Goal: Book appointment/travel/reservation

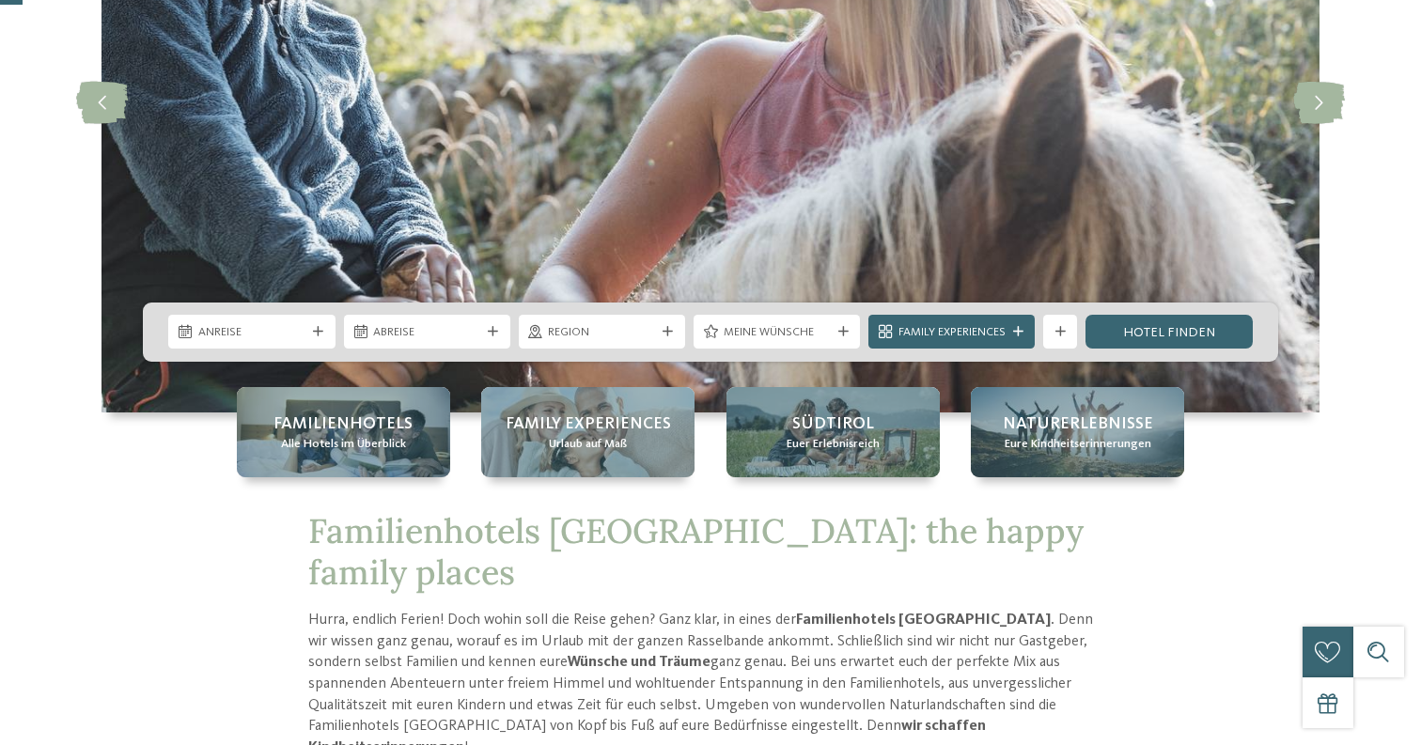
scroll to position [294, 0]
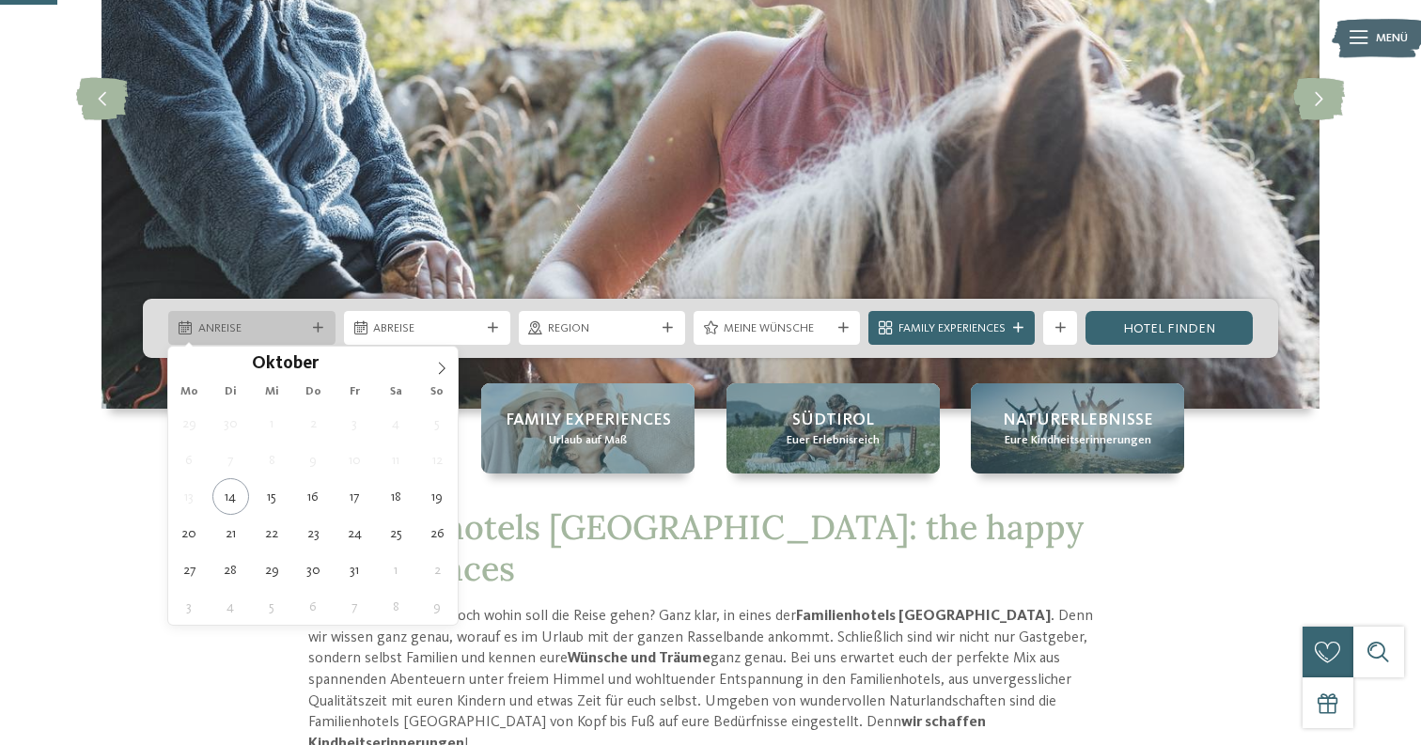
click at [277, 319] on div "Anreise" at bounding box center [251, 328] width 166 height 34
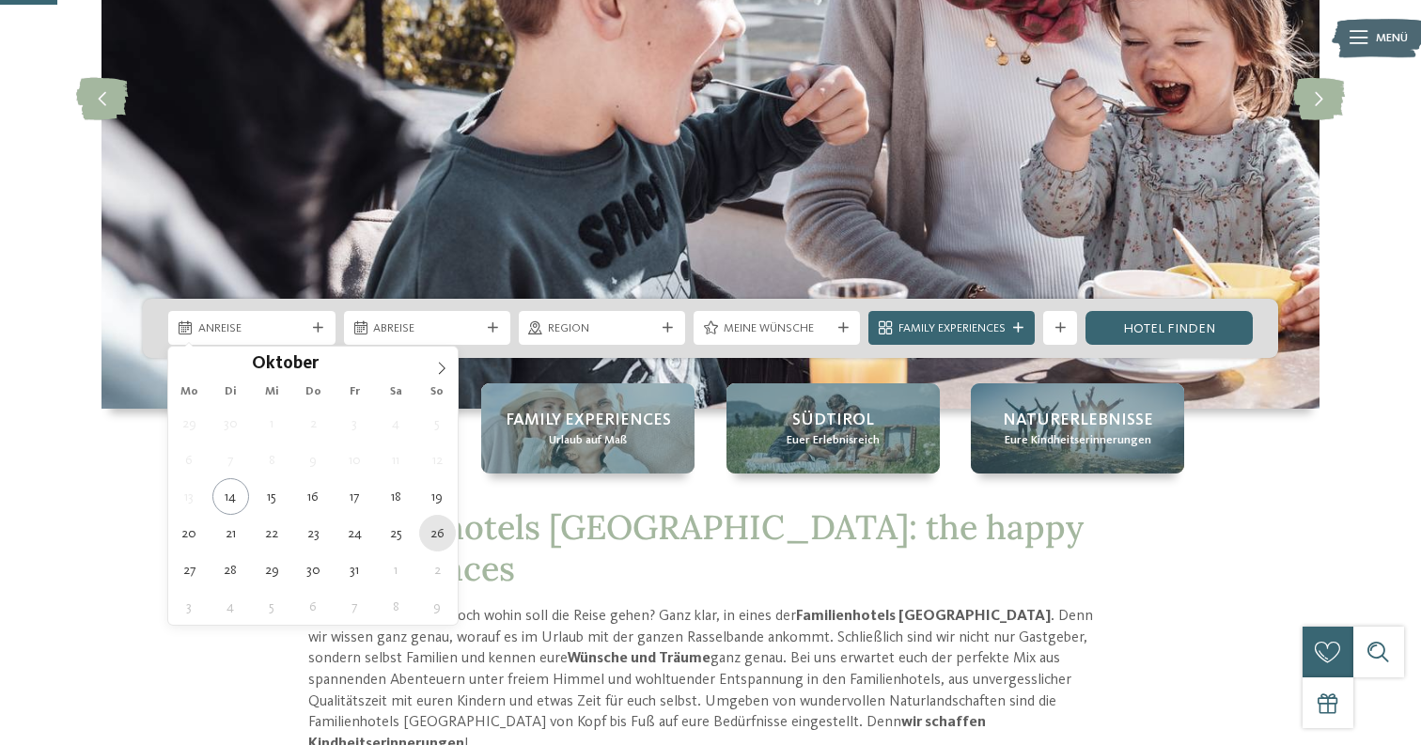
type div "26.10.2025"
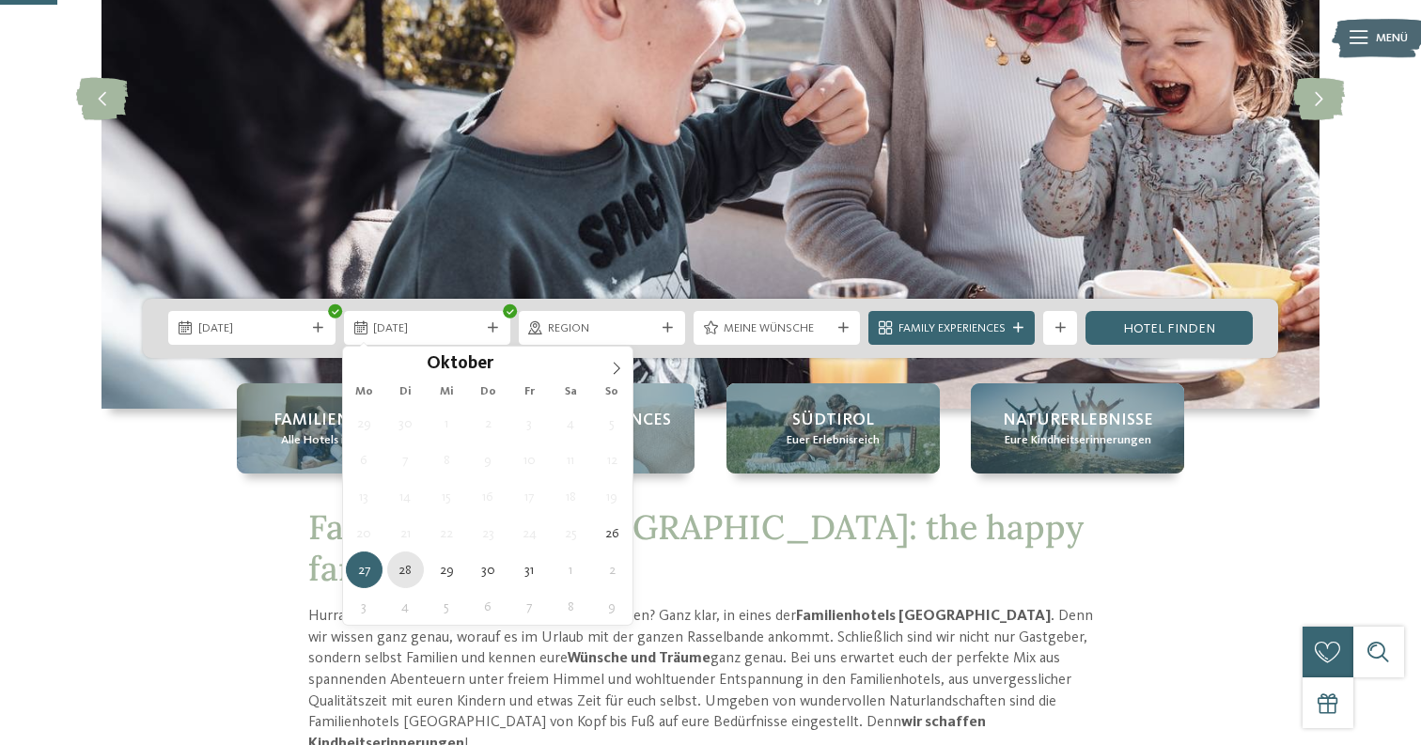
type div "28.10.2025"
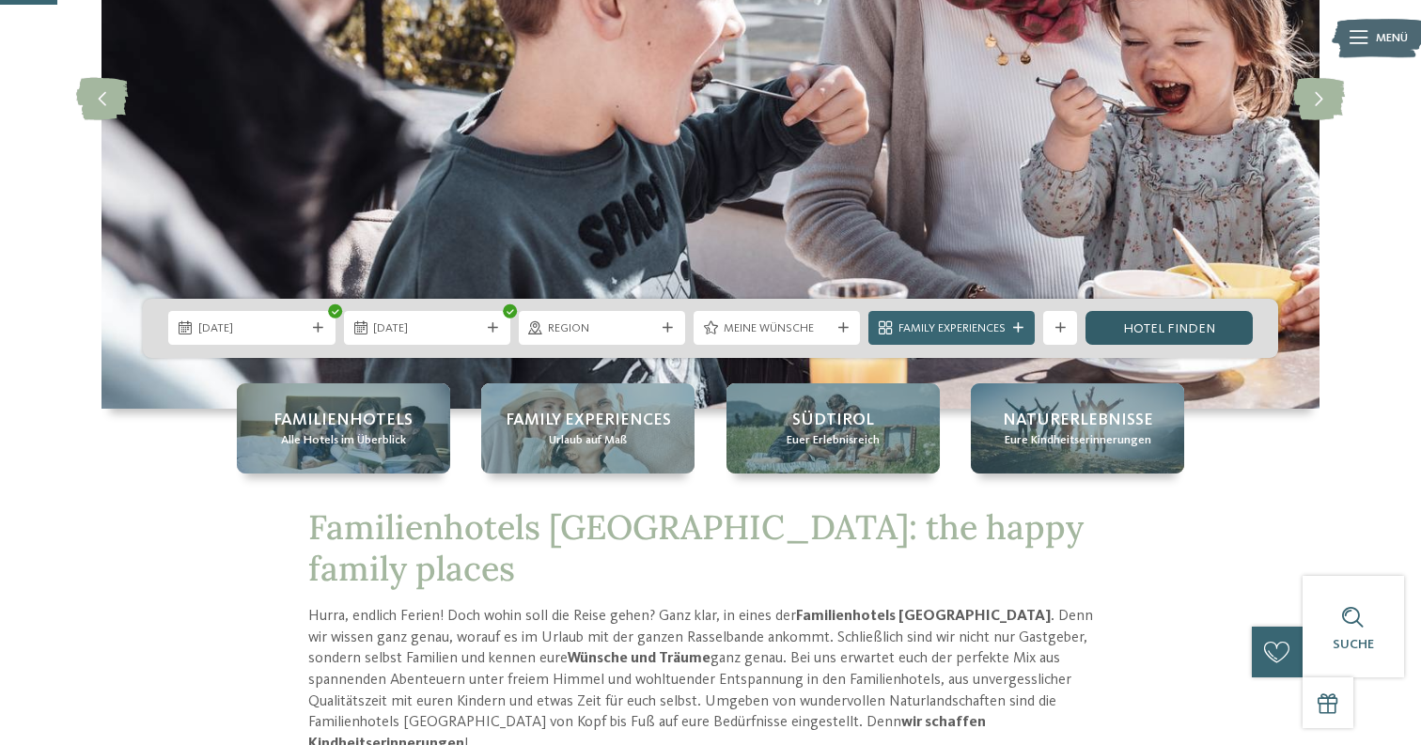
click at [1163, 332] on link "Hotel finden" at bounding box center [1168, 328] width 166 height 34
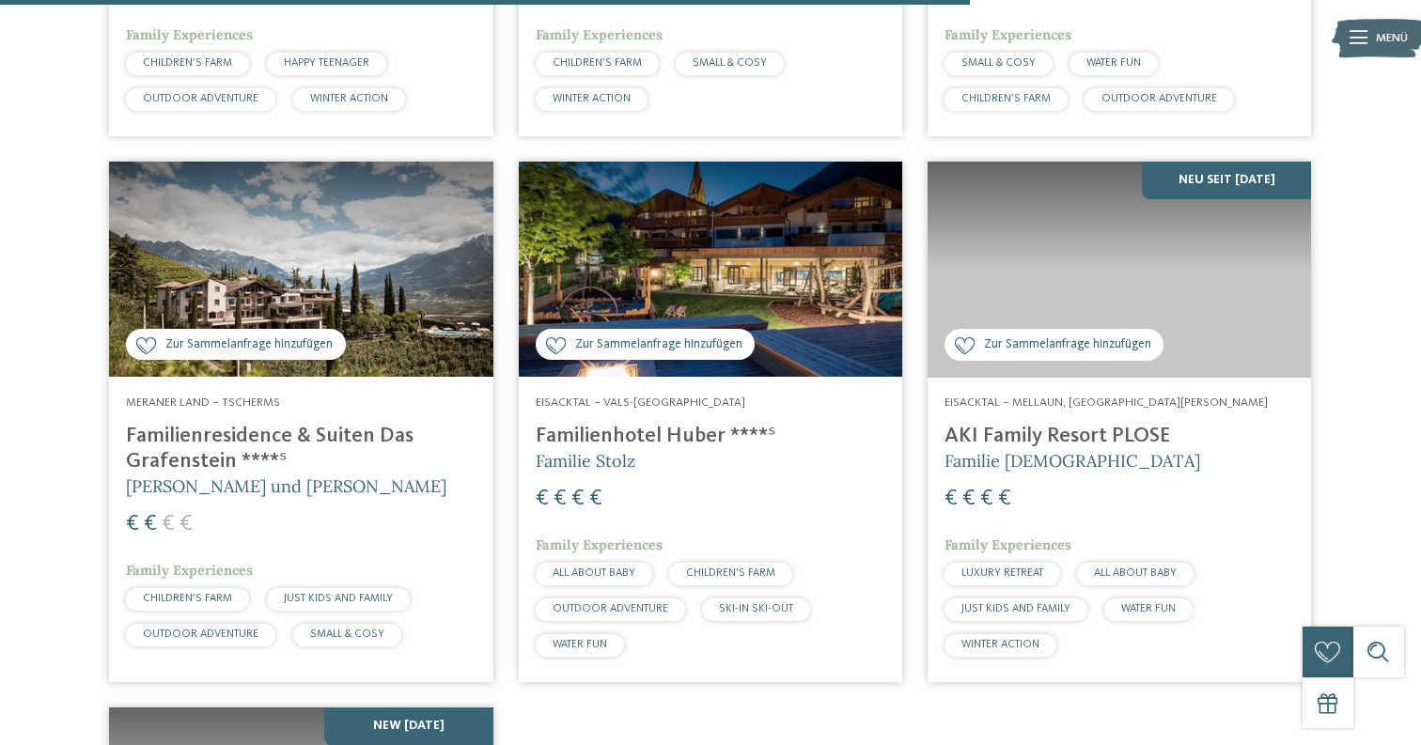
scroll to position [3219, 0]
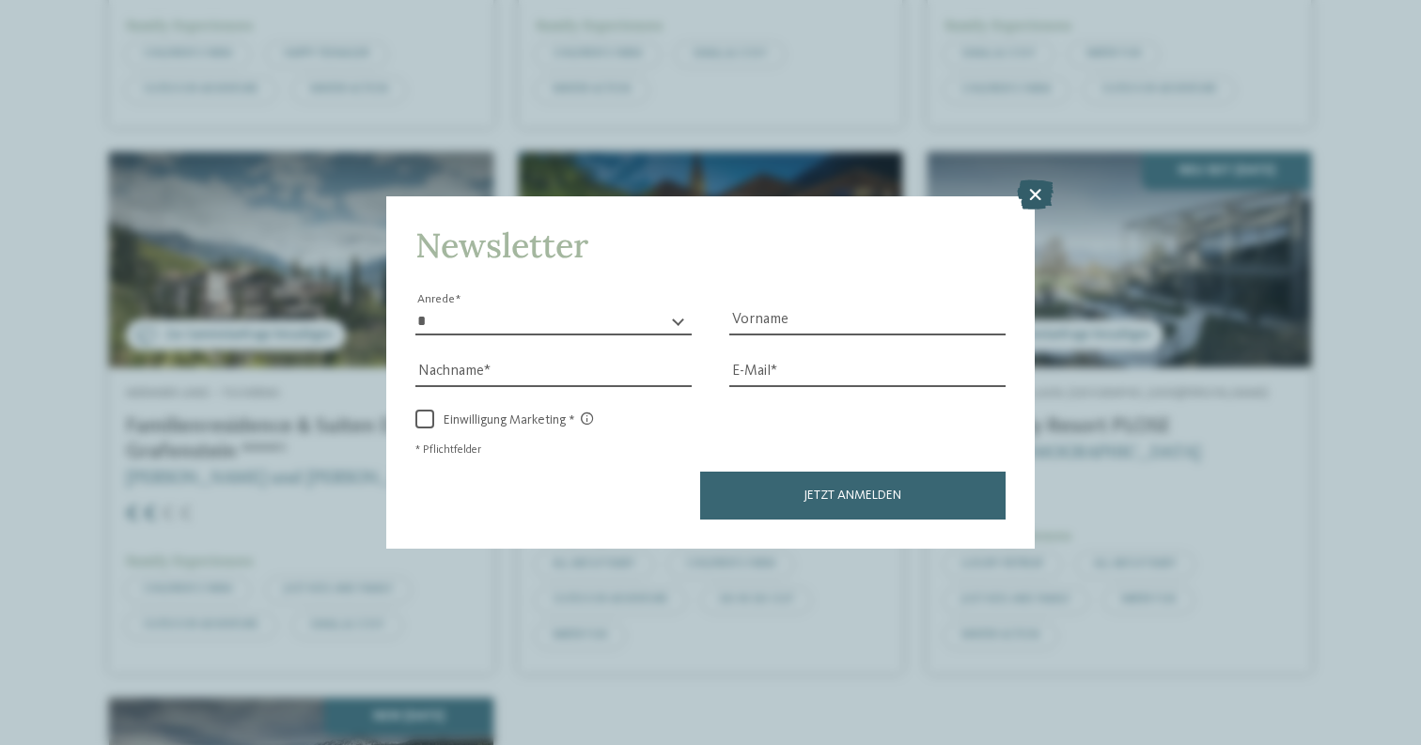
click at [1037, 191] on icon at bounding box center [1035, 194] width 37 height 30
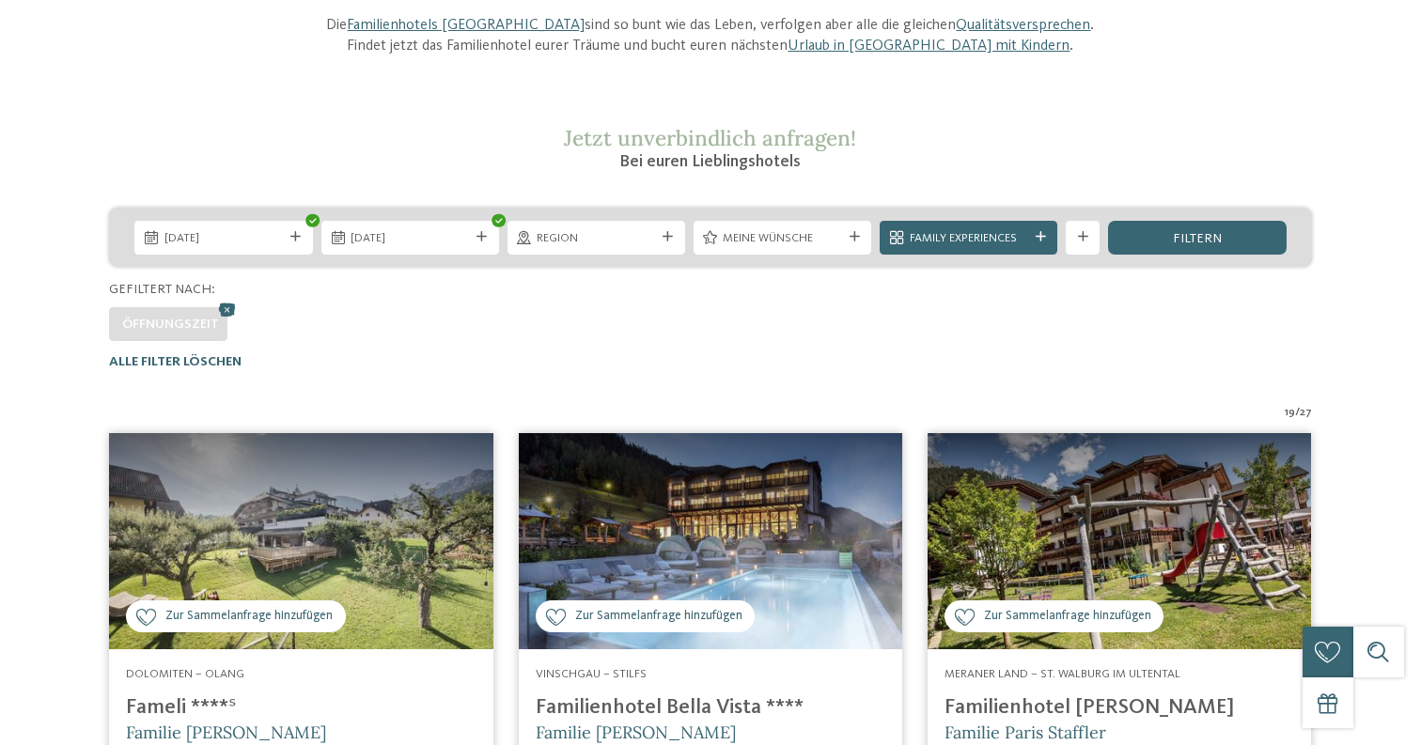
scroll to position [0, 0]
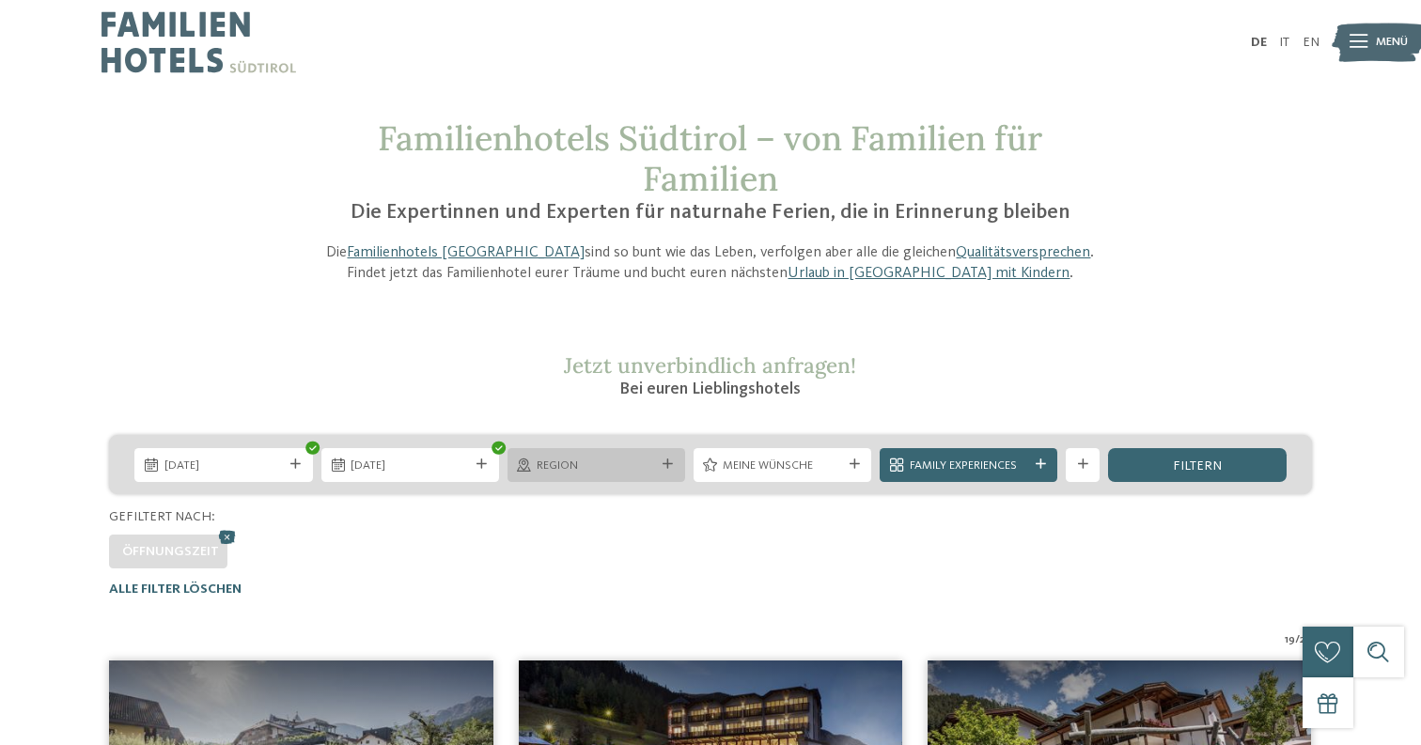
click at [596, 456] on div "Region" at bounding box center [596, 465] width 178 height 34
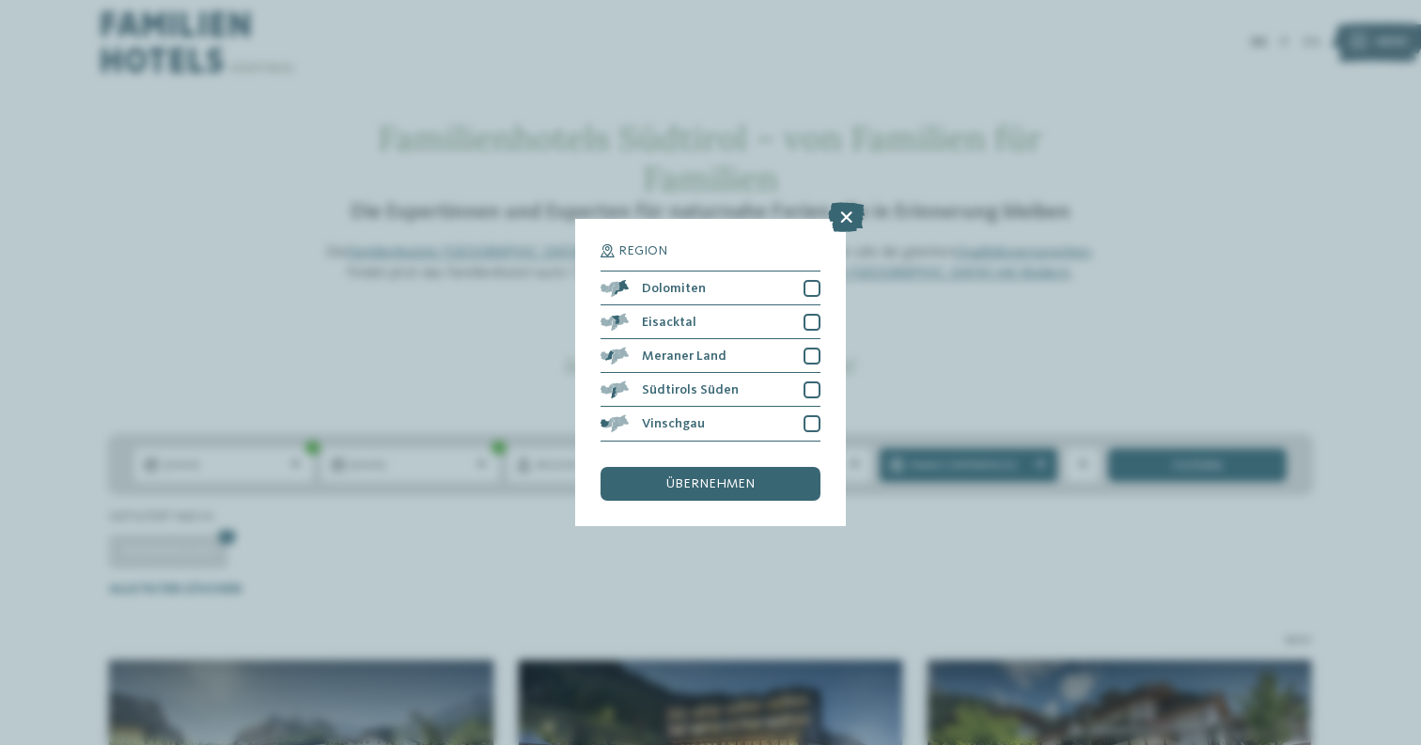
click at [1224, 261] on div "Region Dolomiten" at bounding box center [710, 372] width 1421 height 745
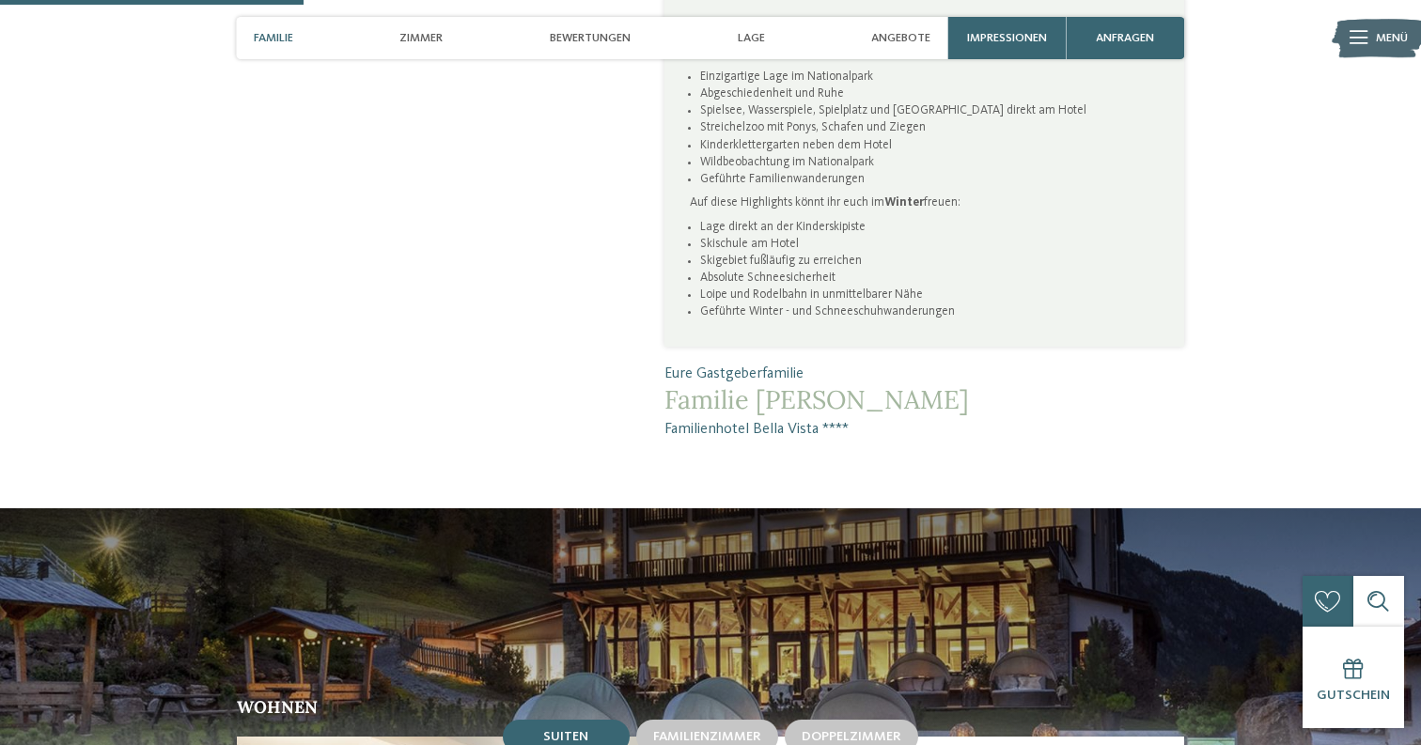
scroll to position [1125, 0]
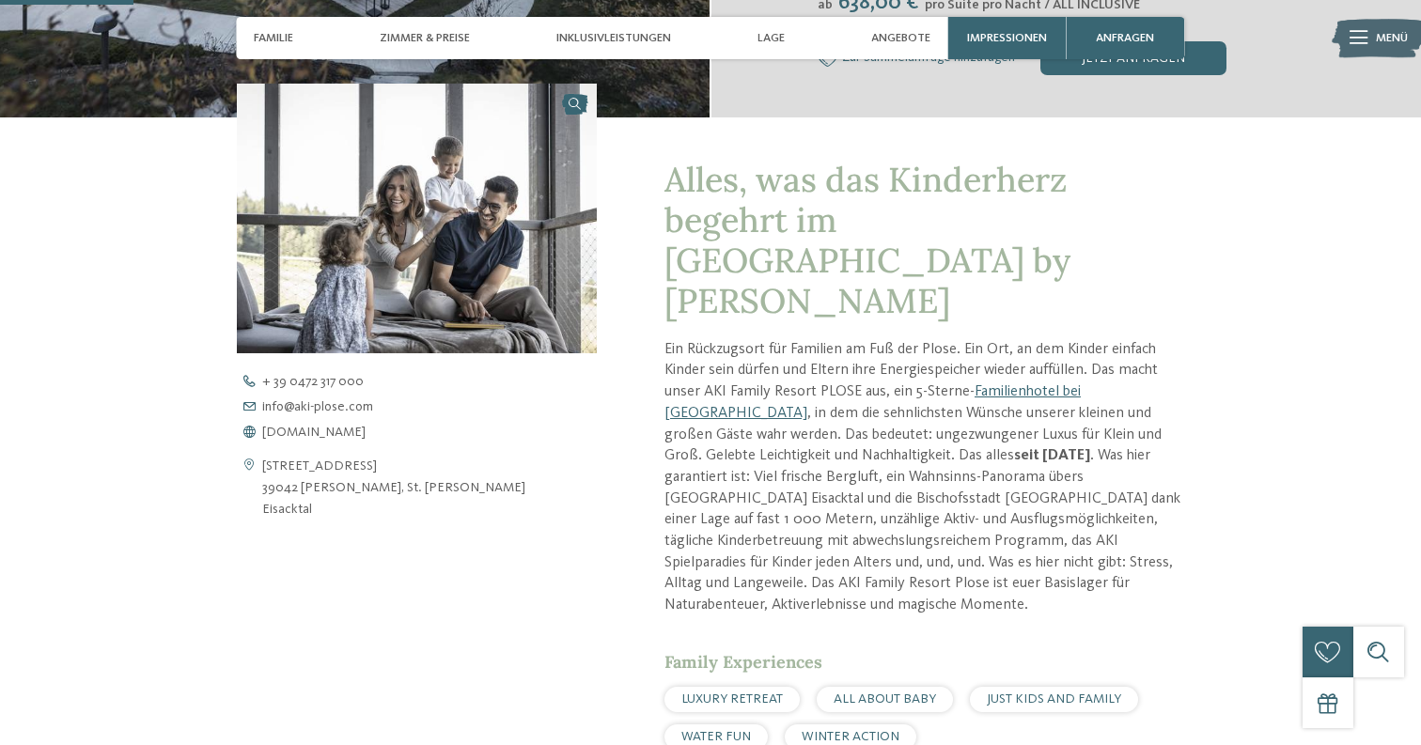
scroll to position [511, 0]
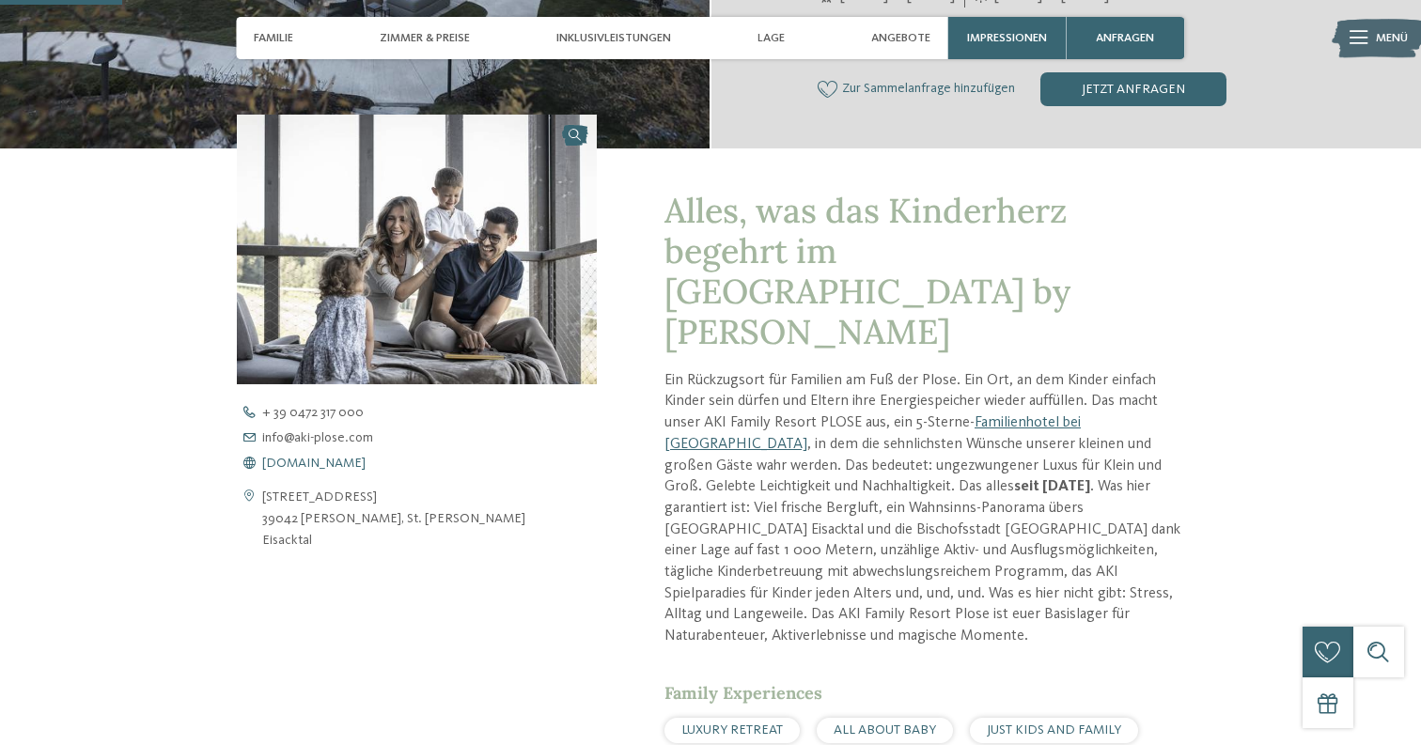
click at [341, 463] on span "www.aki-plose.com" at bounding box center [313, 463] width 103 height 13
